Goal: Browse casually: Explore the website without a specific task or goal

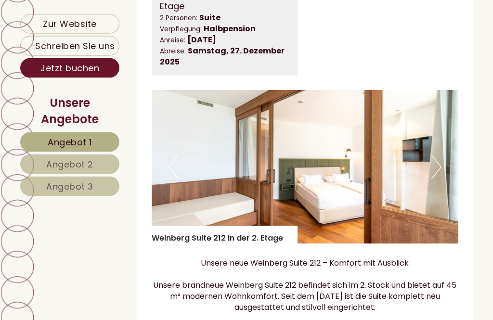
scroll to position [585, 0]
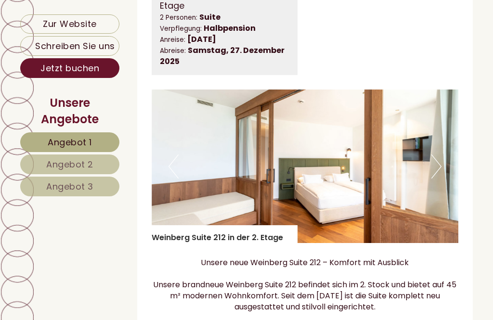
click at [438, 165] on button "Next" at bounding box center [436, 166] width 10 height 24
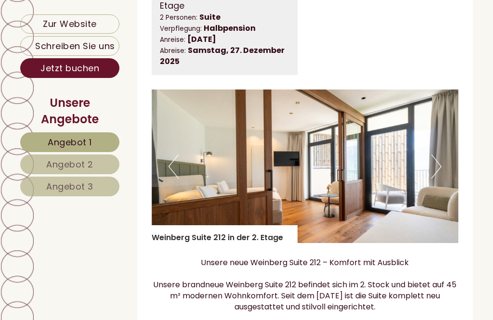
click at [439, 167] on button "Next" at bounding box center [436, 166] width 10 height 24
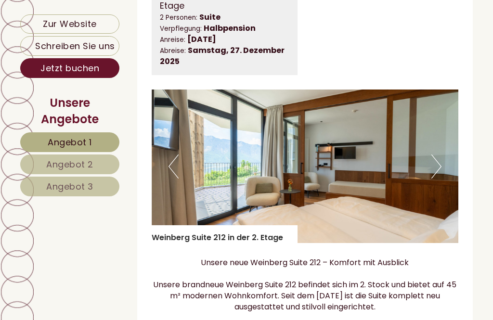
click at [438, 169] on button "Next" at bounding box center [436, 166] width 10 height 24
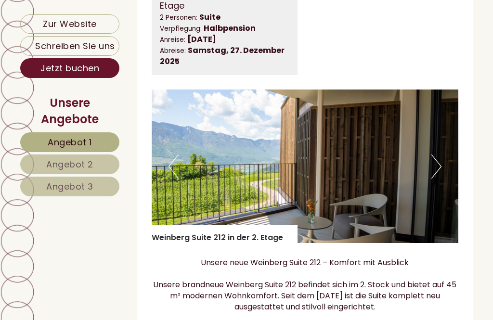
click at [444, 168] on img at bounding box center [305, 167] width 307 height 154
click at [442, 168] on img at bounding box center [305, 167] width 307 height 154
click at [442, 165] on img at bounding box center [305, 167] width 307 height 154
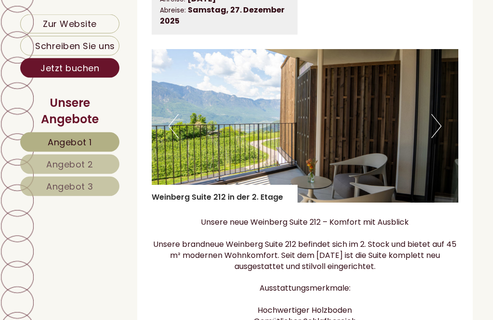
scroll to position [626, 0]
click at [442, 123] on img at bounding box center [305, 126] width 307 height 154
click at [443, 127] on img at bounding box center [305, 126] width 307 height 154
click at [449, 129] on img at bounding box center [305, 126] width 307 height 154
click at [175, 132] on button "Previous" at bounding box center [173, 126] width 10 height 24
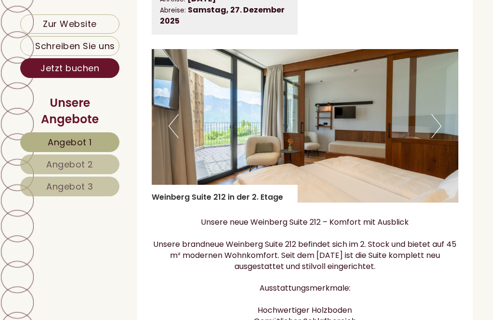
click at [173, 128] on button "Previous" at bounding box center [173, 126] width 10 height 24
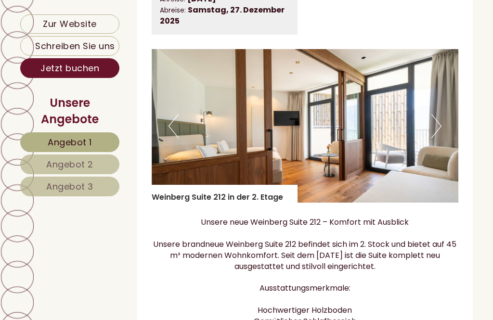
click at [175, 128] on button "Previous" at bounding box center [173, 126] width 10 height 24
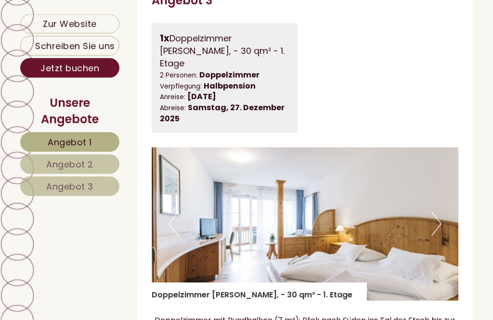
scroll to position [2164, 0]
click at [436, 212] on button "Next" at bounding box center [436, 224] width 10 height 24
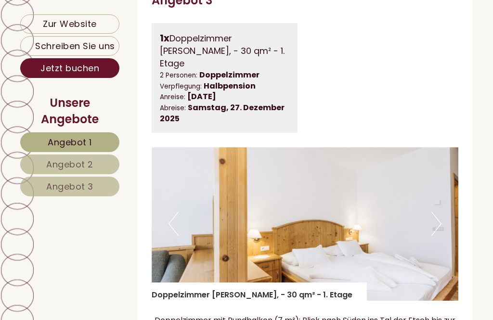
click at [443, 185] on img at bounding box center [305, 224] width 307 height 154
click at [438, 212] on button "Next" at bounding box center [436, 224] width 10 height 24
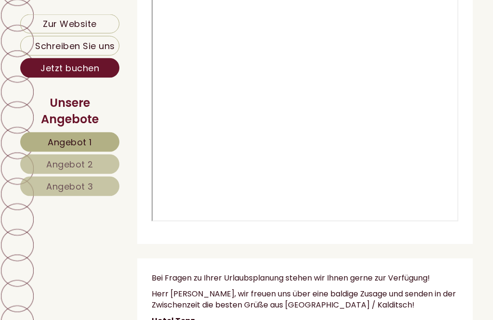
scroll to position [4460, 0]
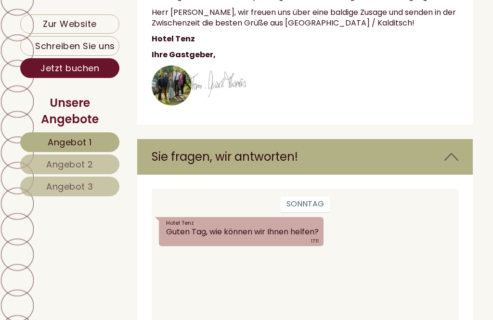
scroll to position [4462, 0]
